Goal: Information Seeking & Learning: Learn about a topic

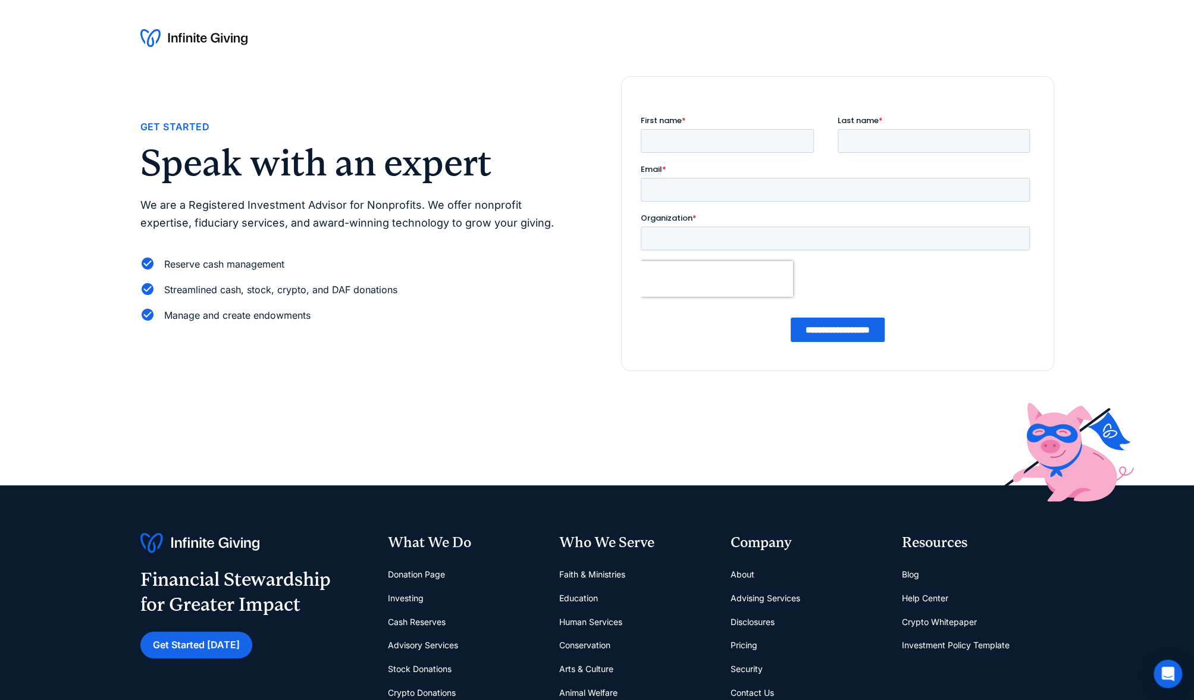
click at [206, 40] on img at bounding box center [193, 38] width 107 height 19
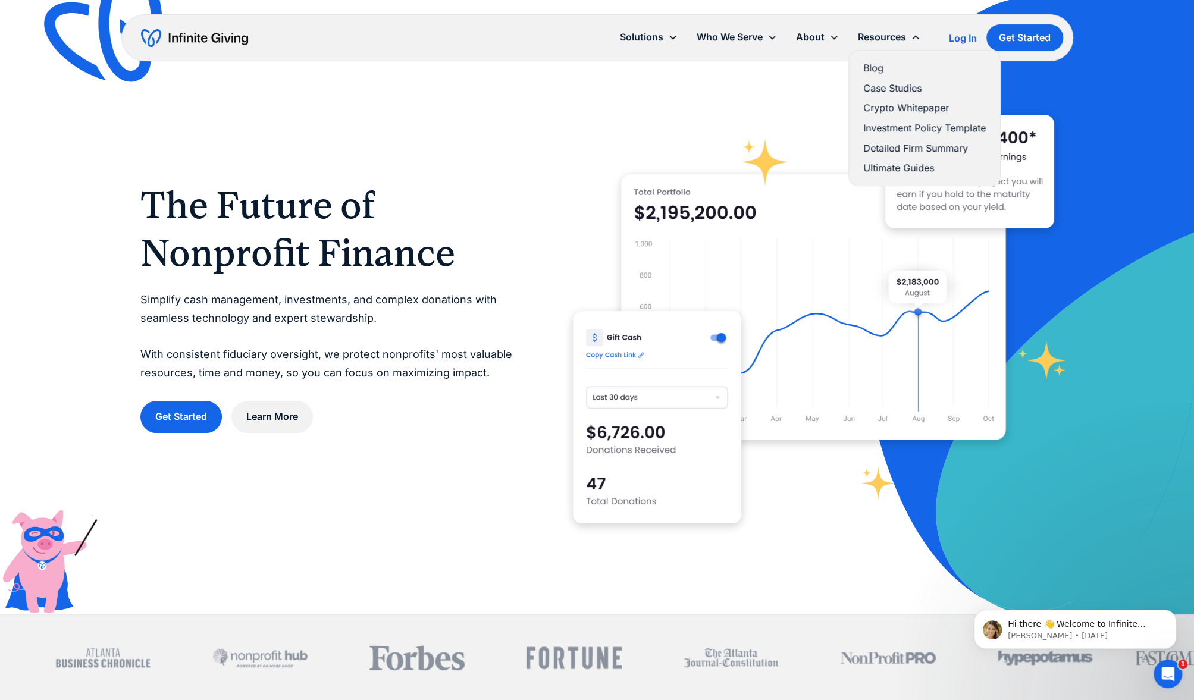
click at [903, 84] on link "Case Studies" at bounding box center [924, 88] width 123 height 16
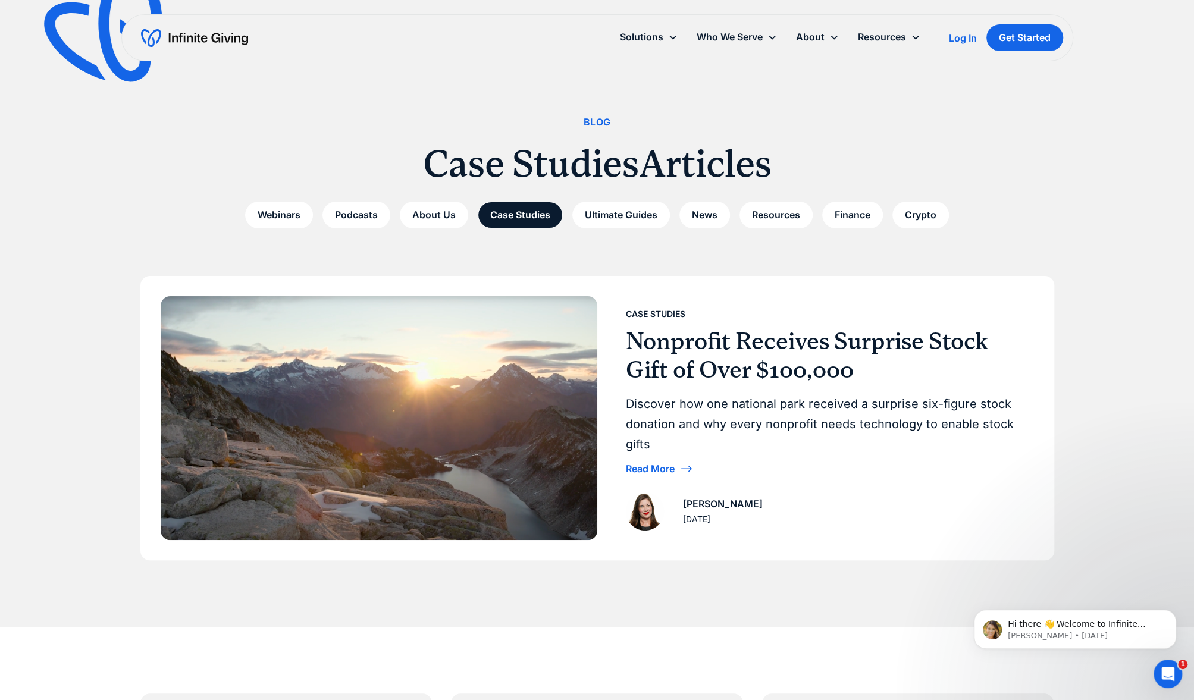
click at [789, 123] on div "Blog" at bounding box center [597, 122] width 914 height 16
